Goal: Find specific page/section: Find specific page/section

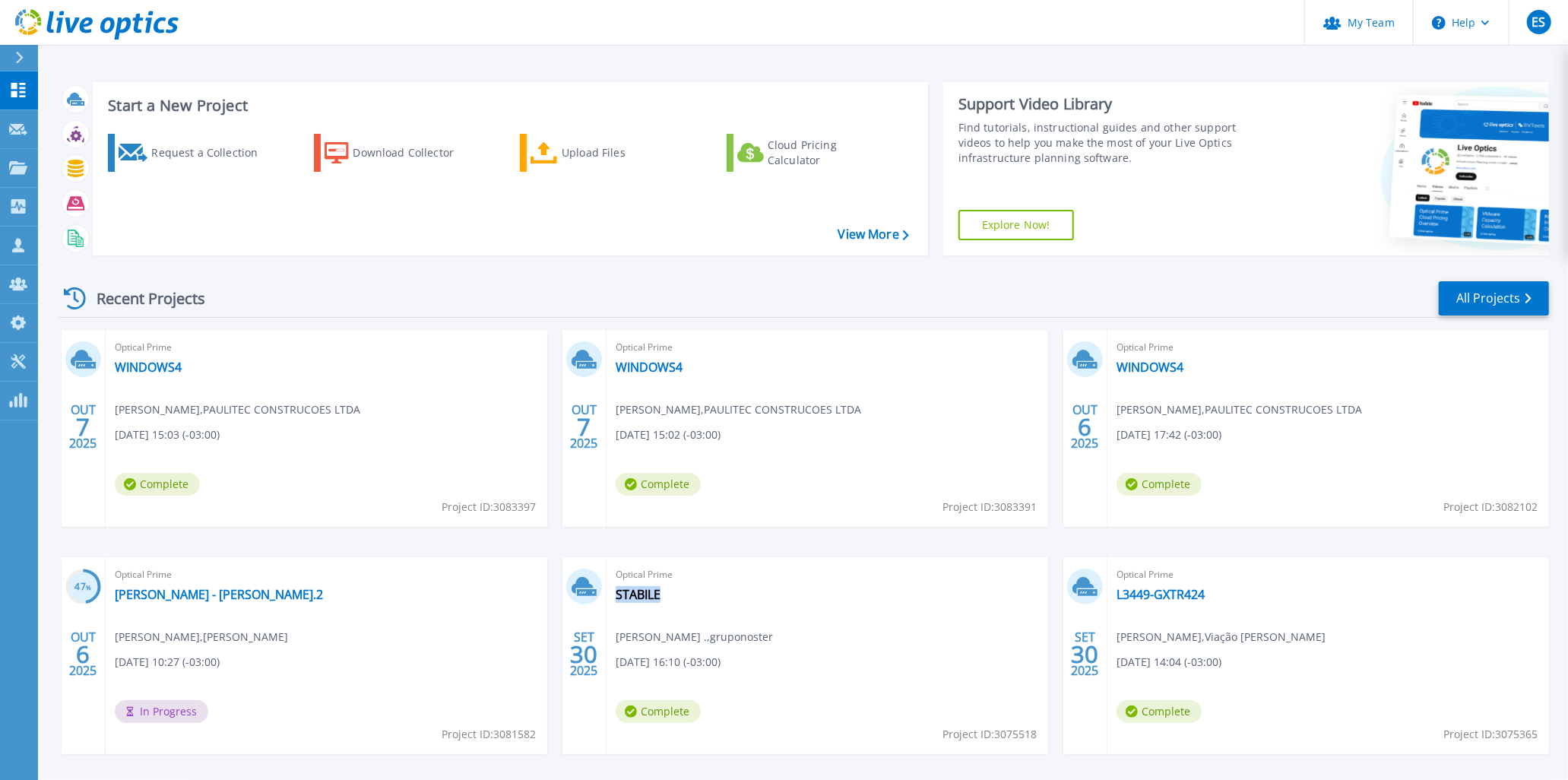
drag, startPoint x: 693, startPoint y: 591, endPoint x: 663, endPoint y: 596, distance: 30.4
click at [663, 596] on div "Optical Prime STABILE Eliane . , gruponoster 09/30/2025, 16:10 (-03:00) Complet…" at bounding box center [828, 656] width 442 height 197
copy div "STABILE"
drag, startPoint x: 1220, startPoint y: 598, endPoint x: 1211, endPoint y: 594, distance: 9.8
click at [1211, 594] on div "Optical Prime L3449-GXTR424 Danilo Delgado , Viação Santo Ângelo 09/30/2025, 14…" at bounding box center [1328, 656] width 442 height 197
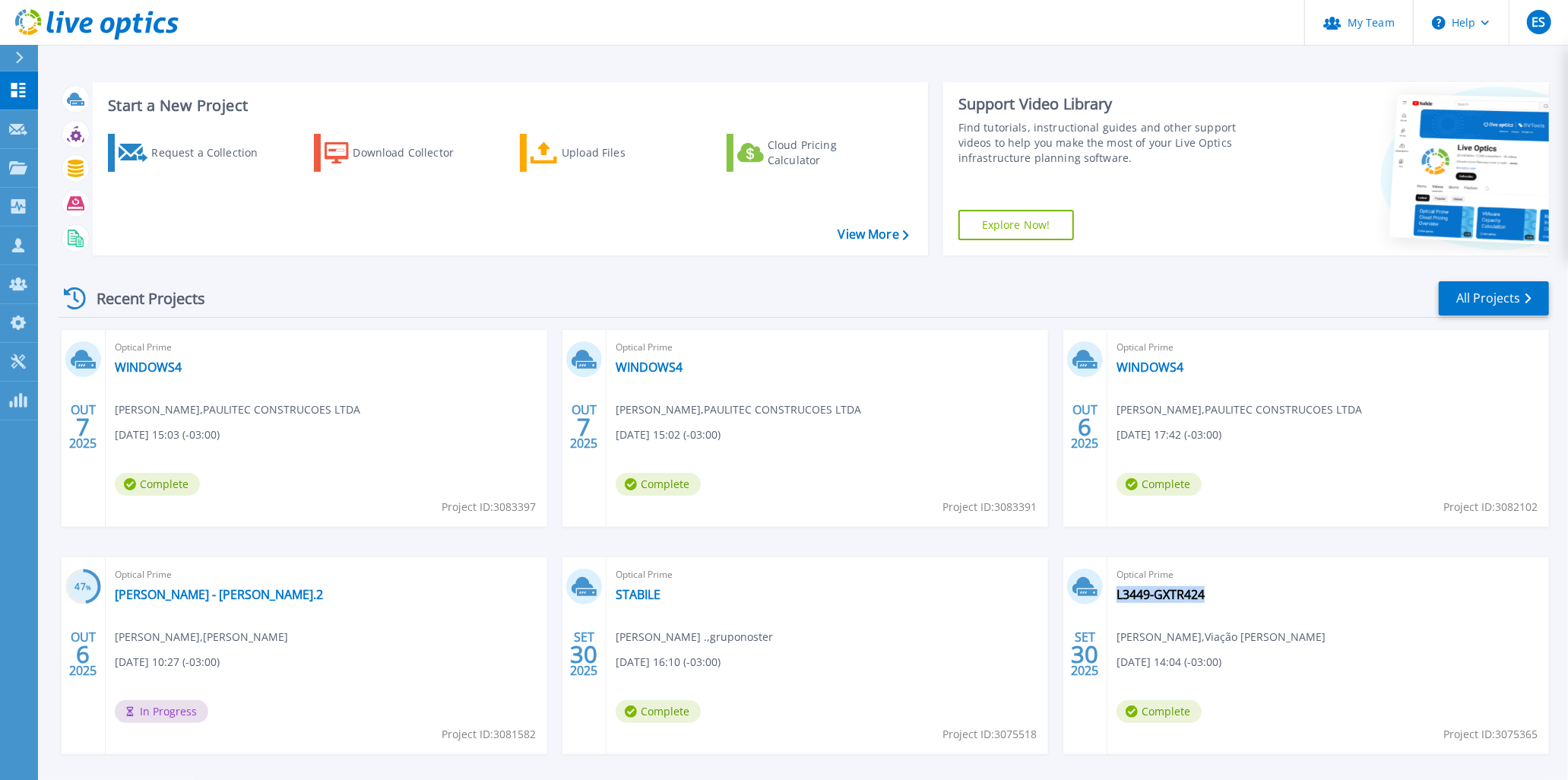
copy div "L3449-GXTR424"
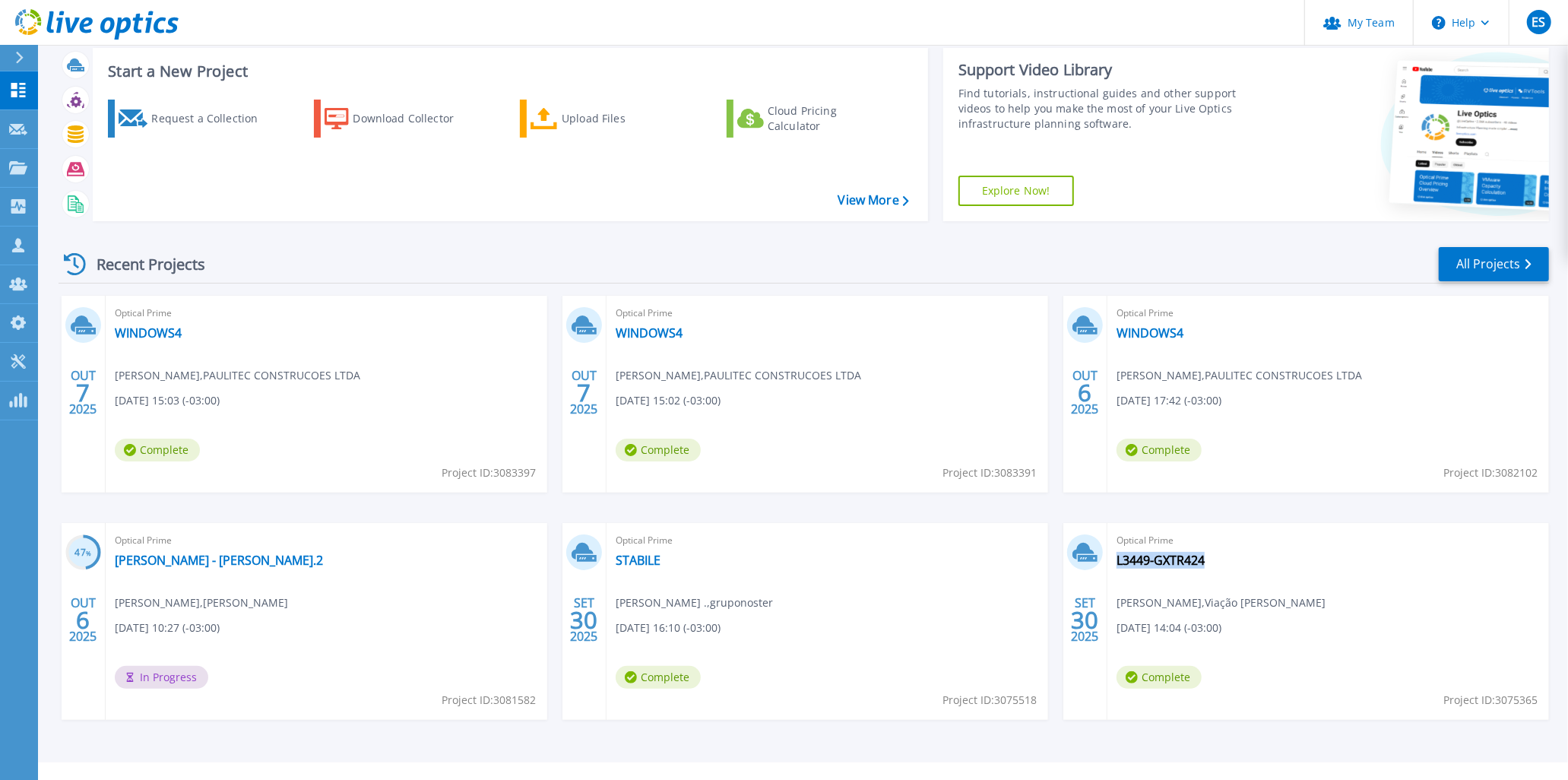
scroll to position [62, 0]
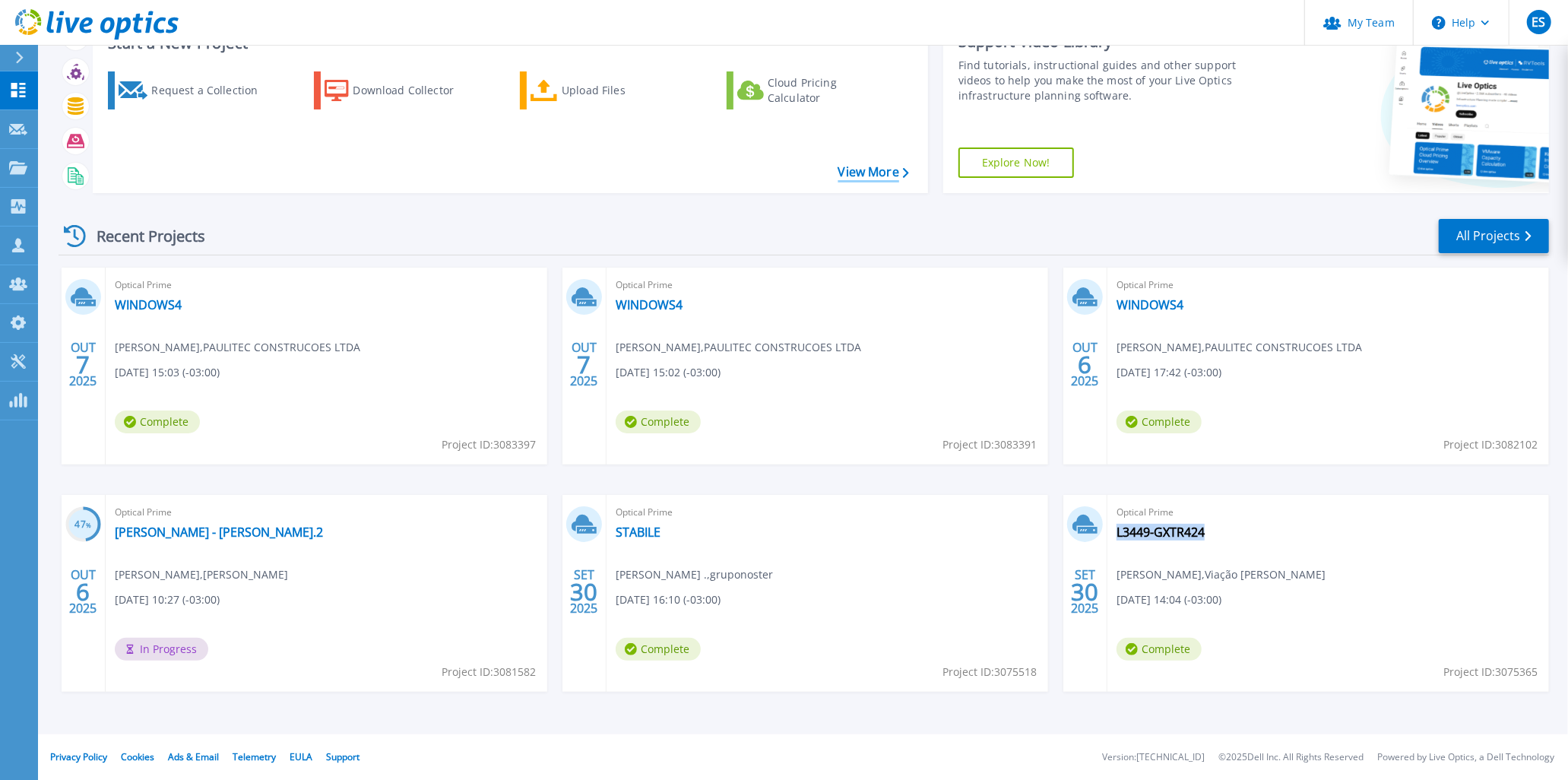
click at [876, 179] on link "View More" at bounding box center [874, 172] width 71 height 15
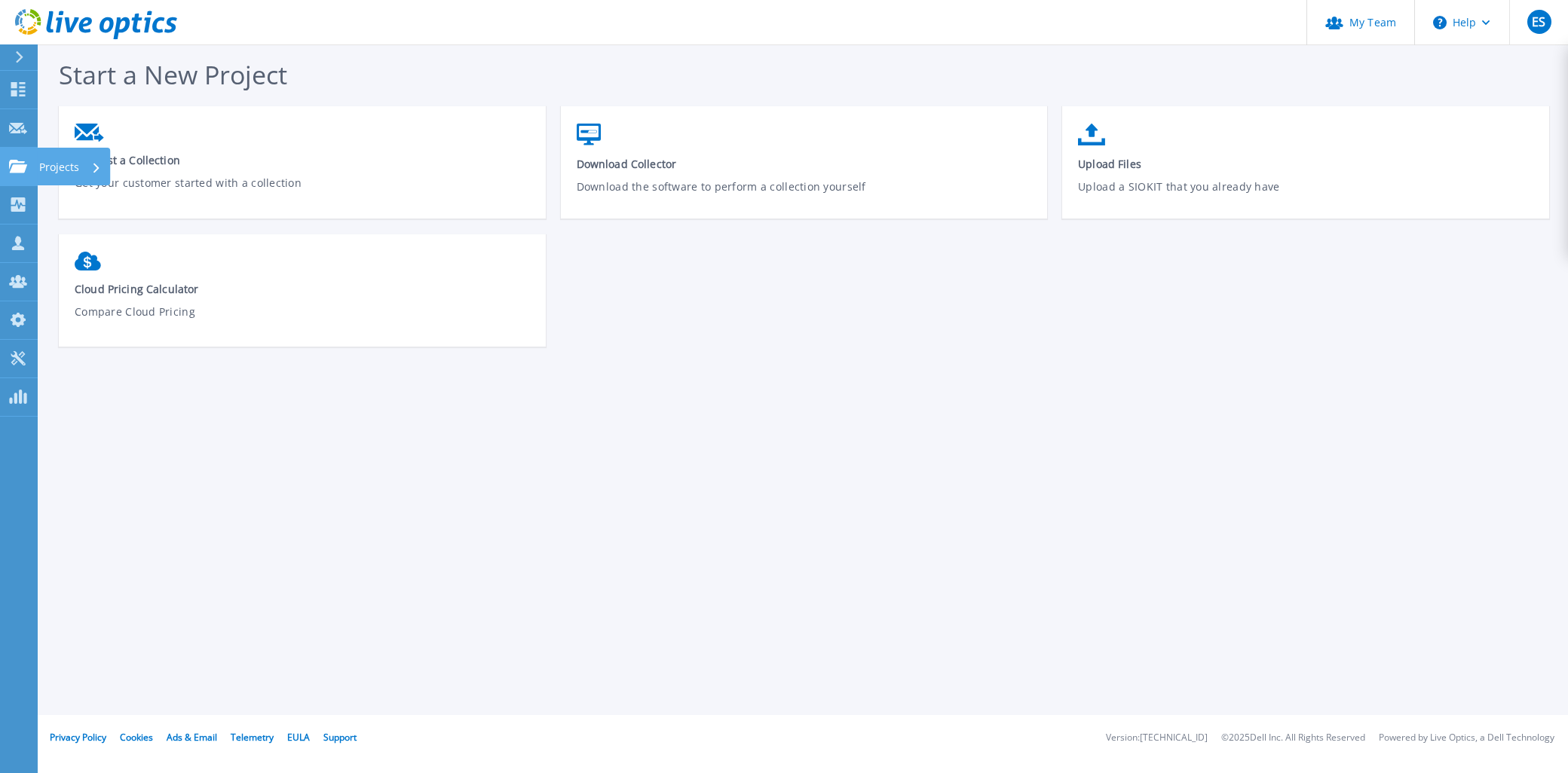
click at [33, 165] on link "Projects Projects" at bounding box center [18, 167] width 37 height 38
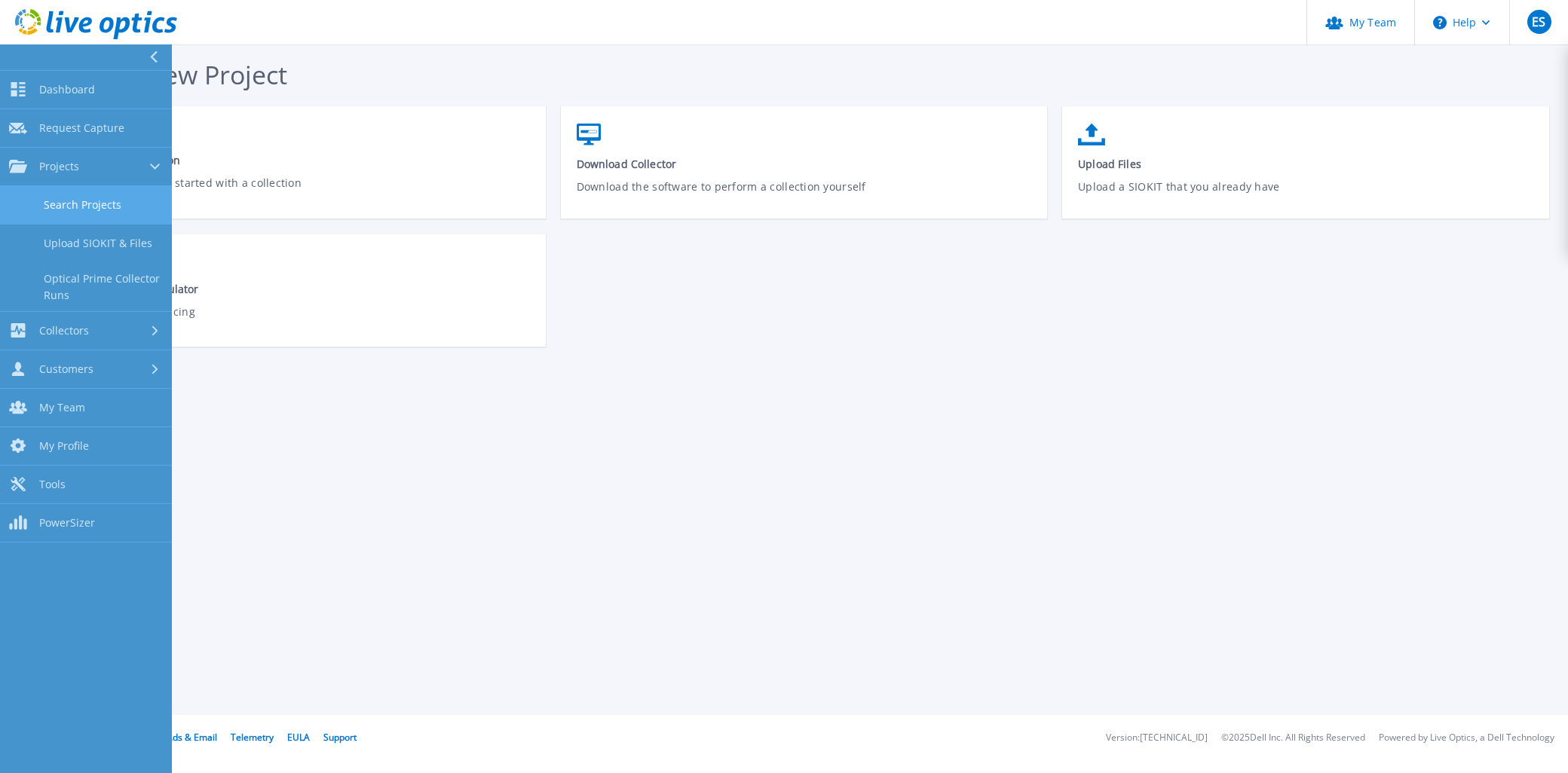
click at [68, 206] on link "Search Projects" at bounding box center [86, 206] width 172 height 38
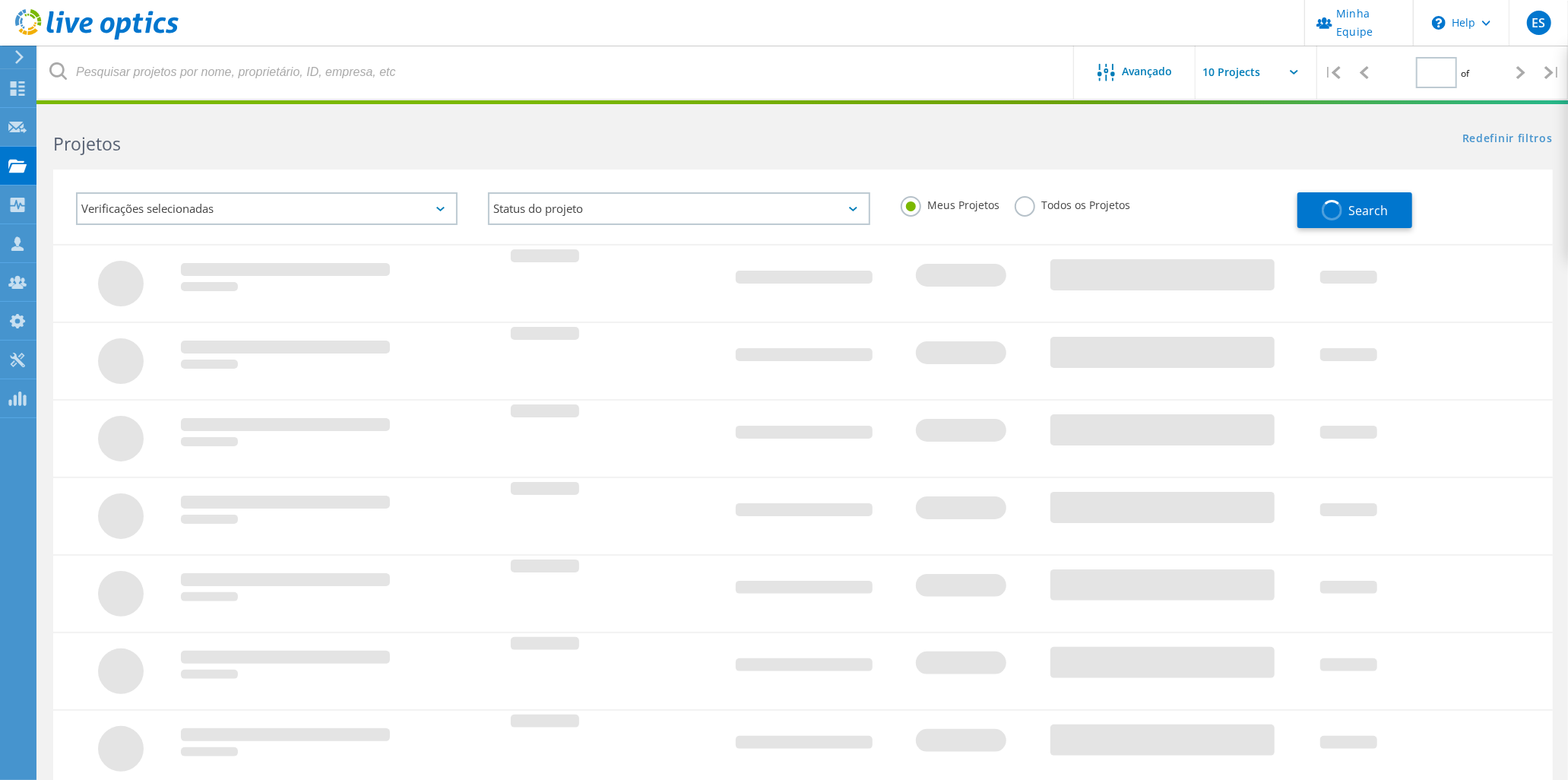
type input "1"
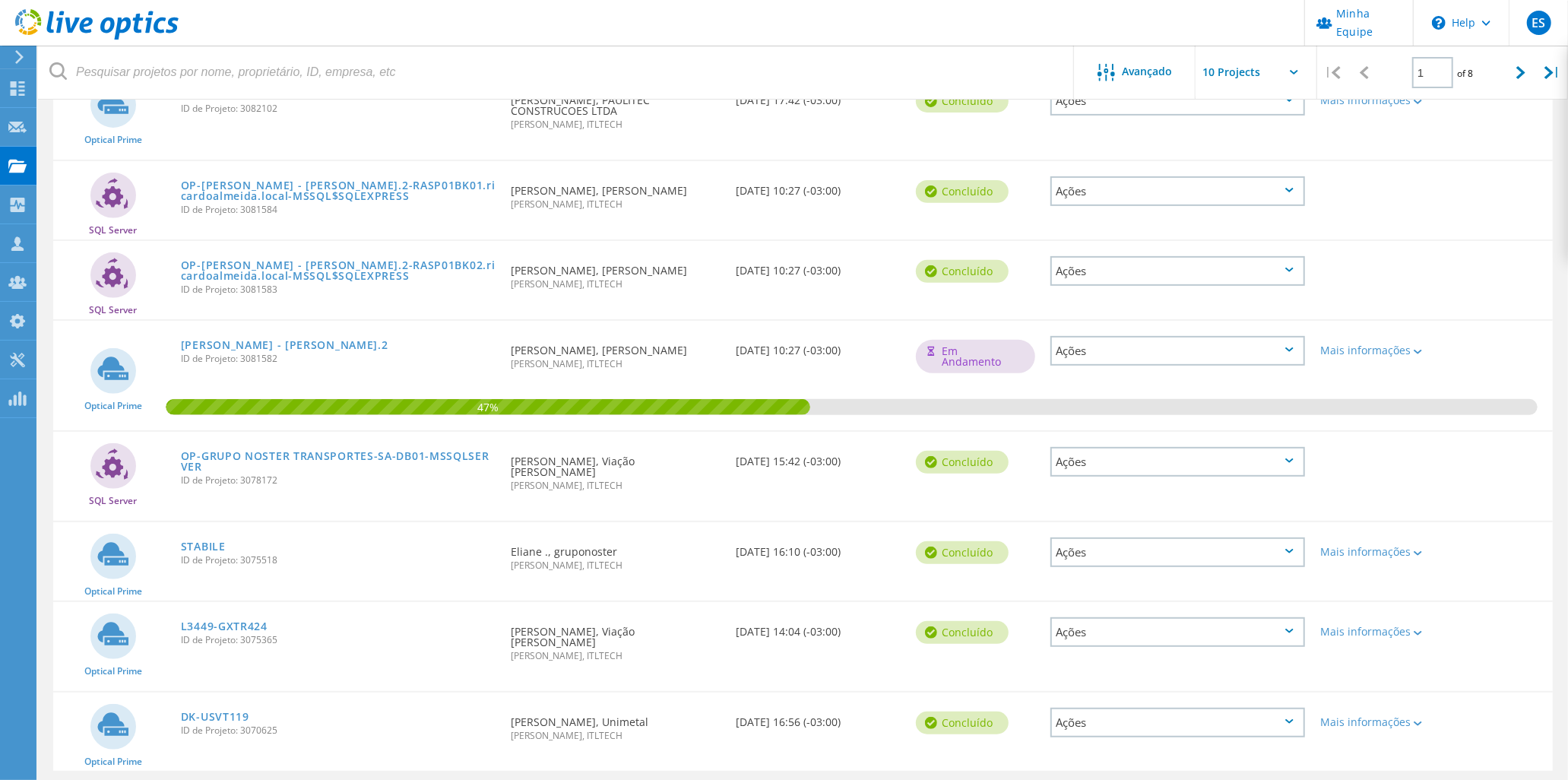
scroll to position [412, 0]
